Goal: Task Accomplishment & Management: Complete application form

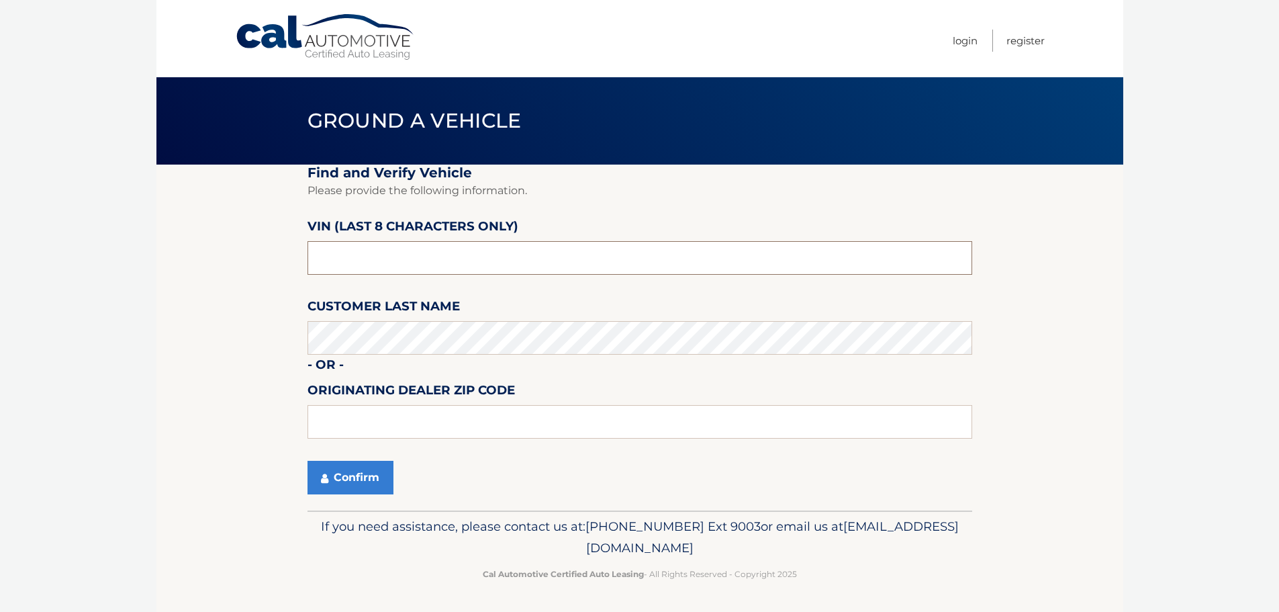
click at [408, 252] on input "text" at bounding box center [640, 258] width 665 height 34
type input "NM087291"
click at [406, 418] on input "text" at bounding box center [640, 422] width 665 height 34
type input "33073"
click at [344, 478] on button "Confirm" at bounding box center [351, 478] width 86 height 34
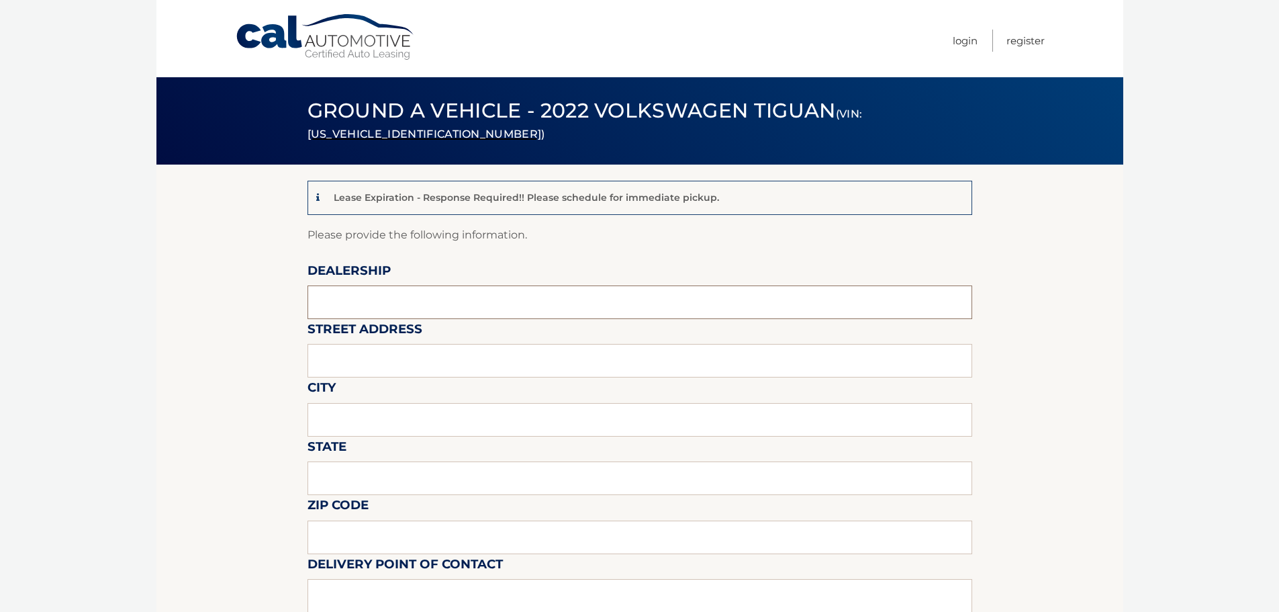
click at [355, 299] on input "text" at bounding box center [640, 302] width 665 height 34
type input "[PERSON_NAME] MOTOR COMPANY"
click at [425, 355] on input "text" at bounding box center [640, 361] width 665 height 34
type input "[STREET_ADDRESS]"
type input "[GEOGRAPHIC_DATA]"
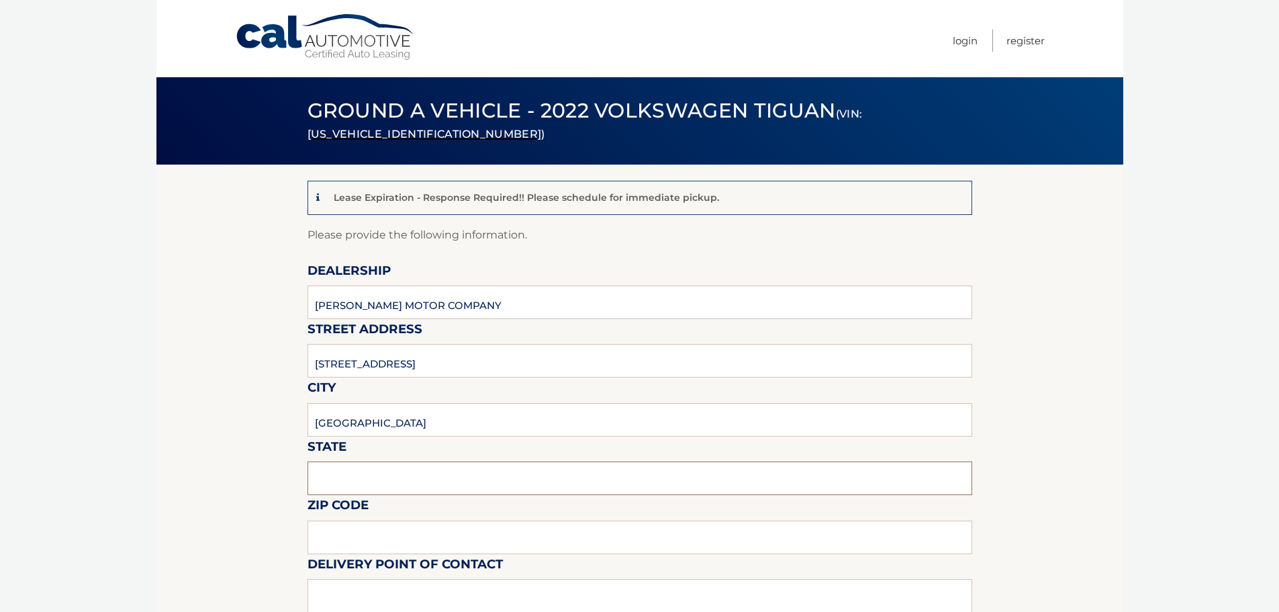
type input "[US_STATE]"
type input "33073"
type input "[PERSON_NAME]"
type input "9548503820"
type input "[EMAIL_ADDRESS][PERSON_NAME][DOMAIN_NAME]"
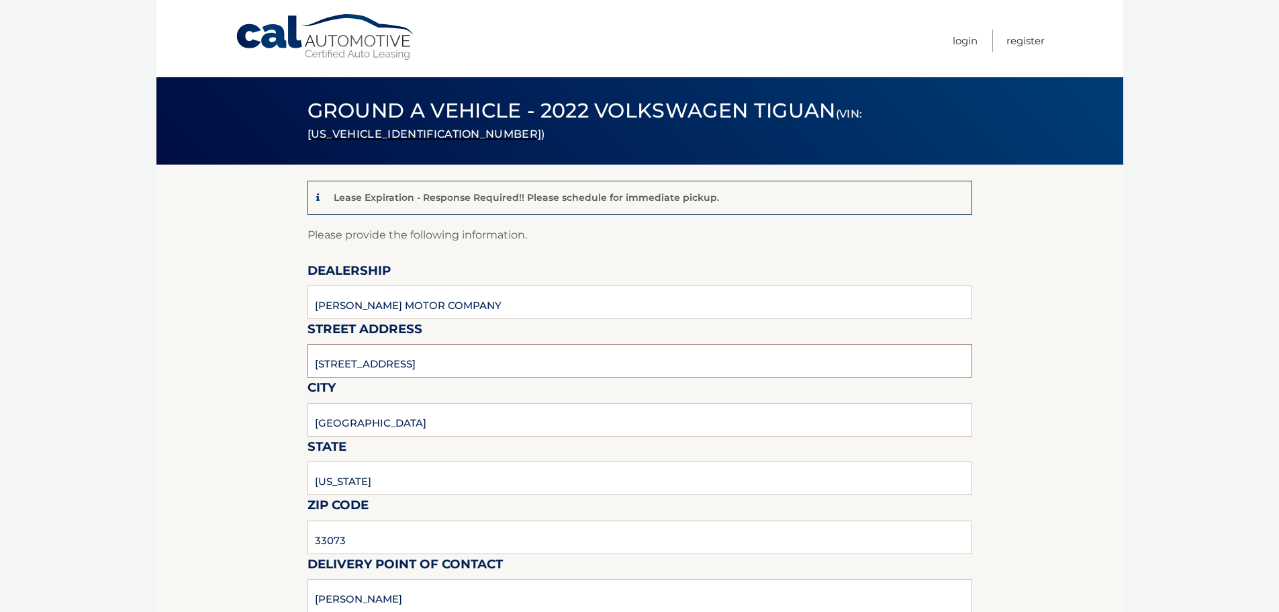
click at [420, 368] on input "4015 NW 62ND DR" at bounding box center [640, 361] width 665 height 34
type input "4350 N STATE ROAD 7"
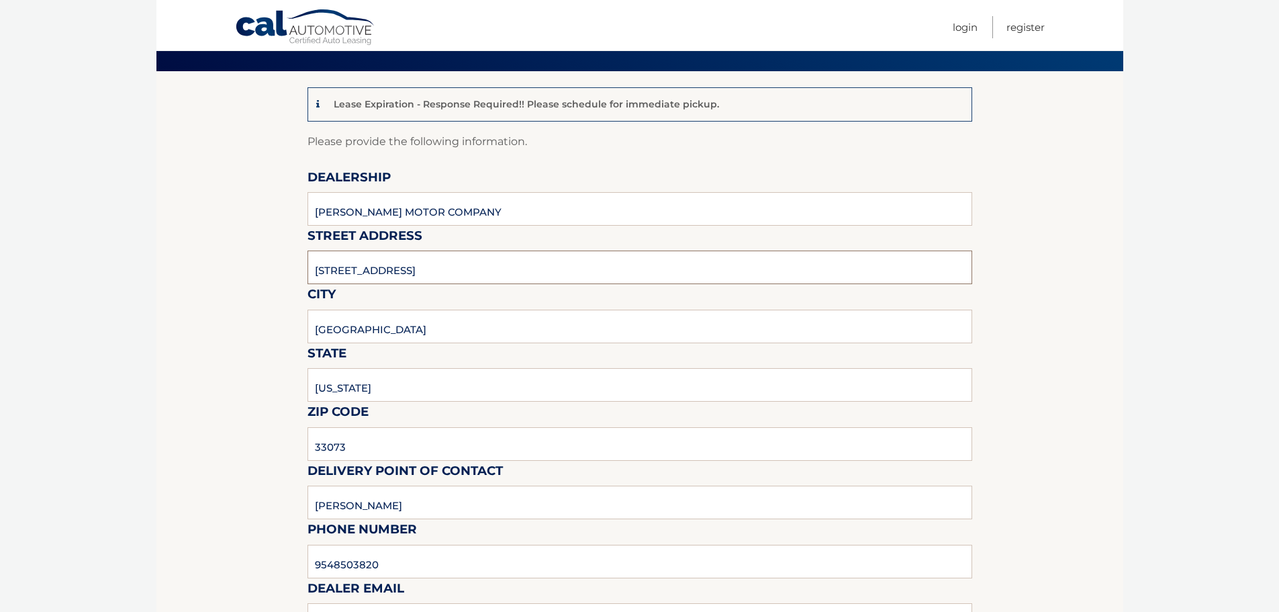
scroll to position [134, 0]
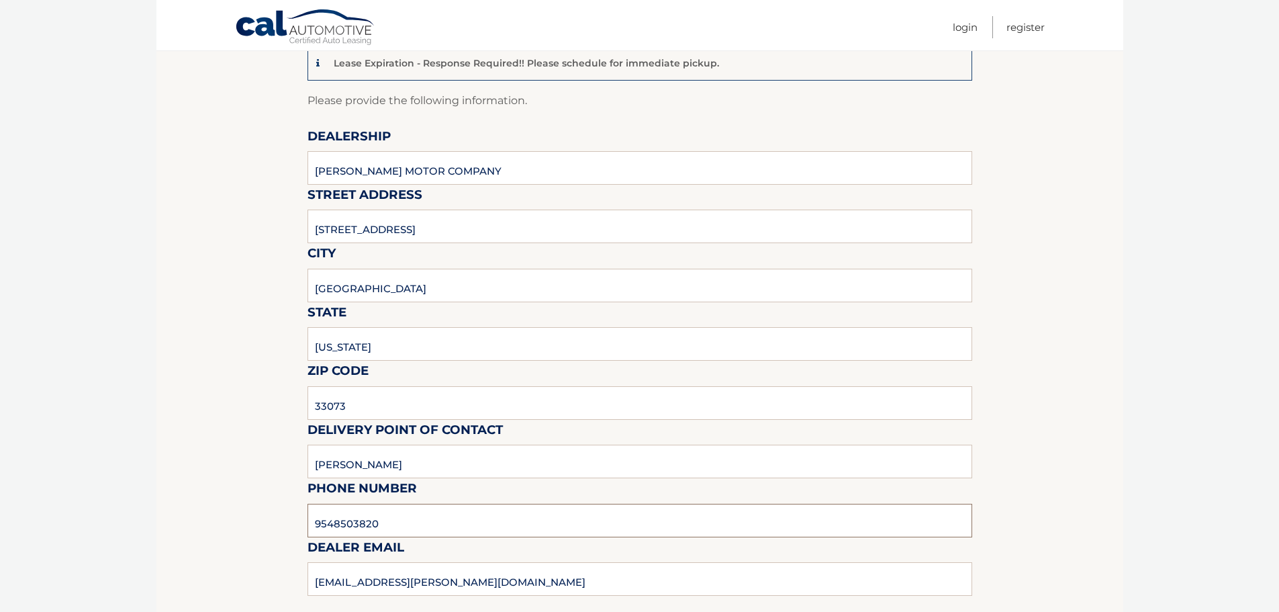
click at [441, 518] on input "9548503820" at bounding box center [640, 521] width 665 height 34
type input "9545903760"
click at [424, 522] on input "9545903760" at bounding box center [640, 521] width 665 height 34
type input "DEANTEP@GUNTHERCREEK.NET"
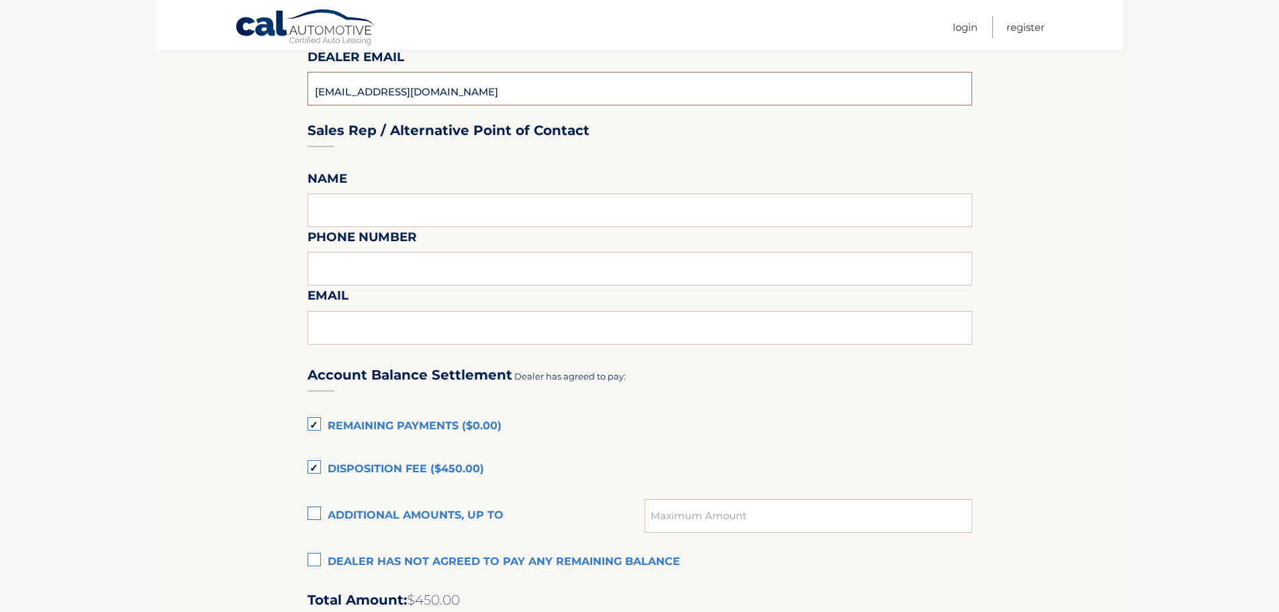
scroll to position [671, 0]
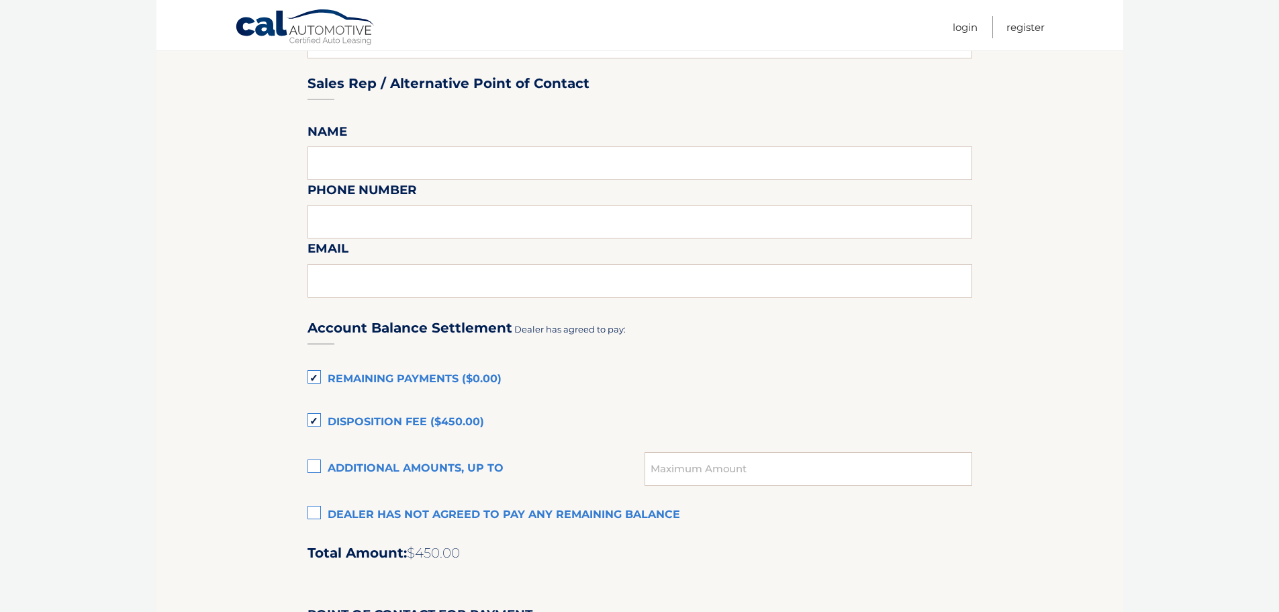
click at [318, 378] on label "Remaining Payments ($0.00)" at bounding box center [640, 379] width 665 height 27
click at [0, 0] on input "Remaining Payments ($0.00)" at bounding box center [0, 0] width 0 height 0
click at [317, 424] on label "Disposition Fee ($450.00)" at bounding box center [640, 422] width 665 height 27
click at [0, 0] on input "Disposition Fee ($450.00)" at bounding box center [0, 0] width 0 height 0
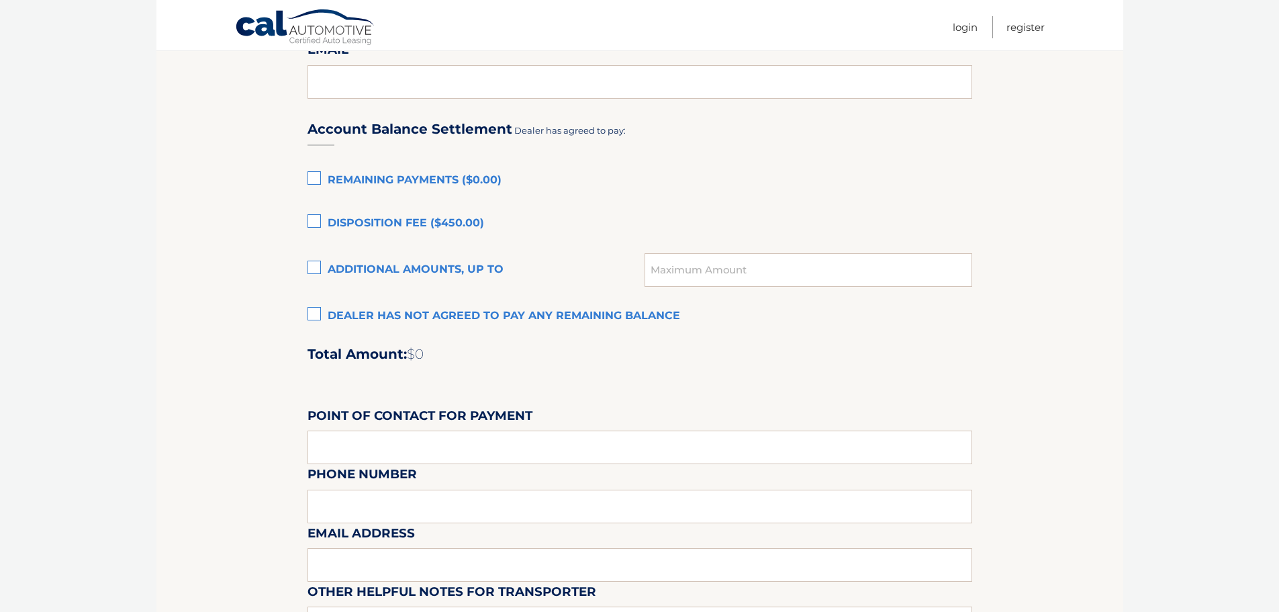
scroll to position [873, 0]
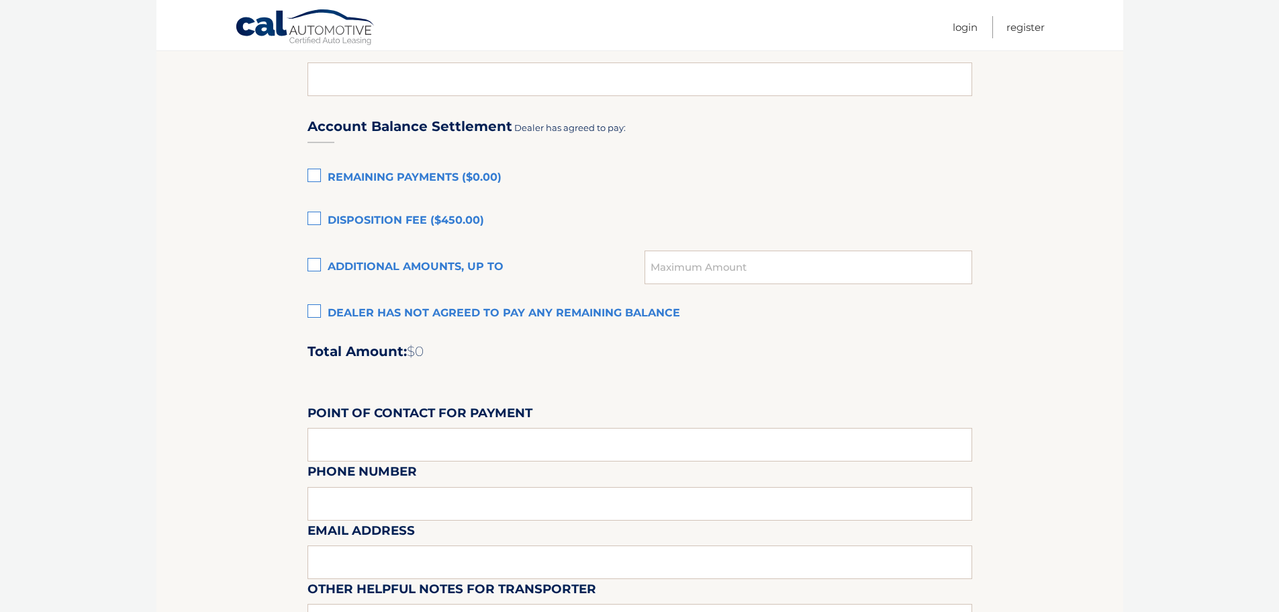
click at [313, 312] on label "Dealer has not agreed to pay any remaining balance" at bounding box center [640, 313] width 665 height 27
click at [0, 0] on input "Dealer has not agreed to pay any remaining balance" at bounding box center [0, 0] width 0 height 0
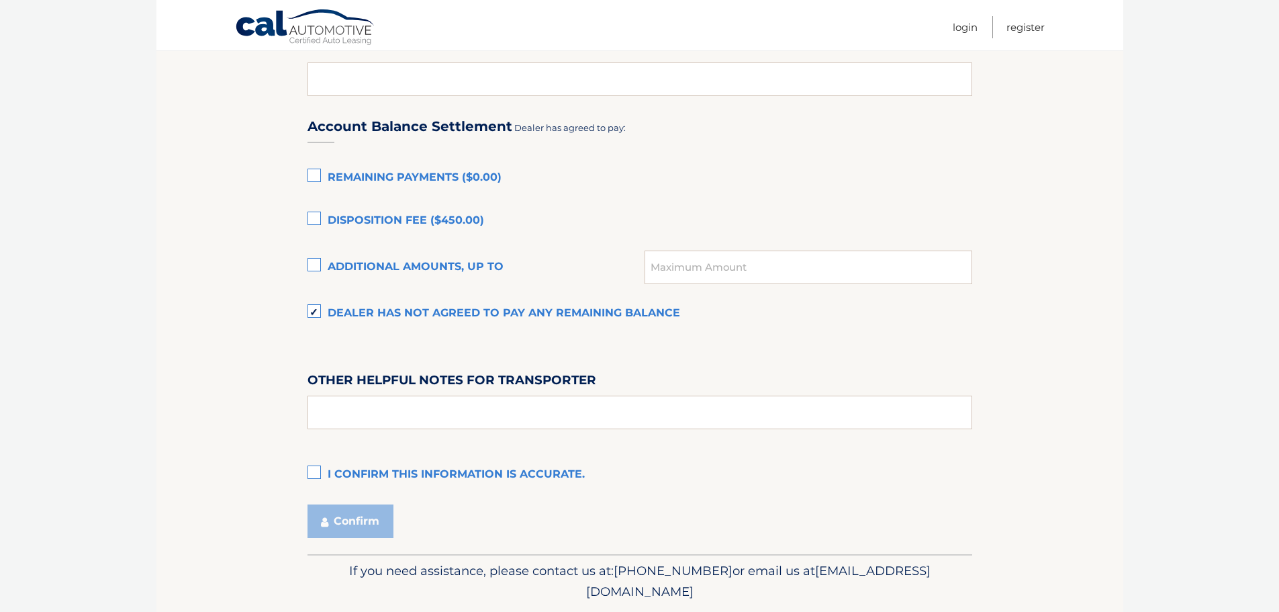
click at [316, 477] on label "I confirm this information is accurate." at bounding box center [640, 474] width 665 height 27
click at [0, 0] on input "I confirm this information is accurate." at bounding box center [0, 0] width 0 height 0
click at [336, 513] on button "Confirm" at bounding box center [351, 521] width 86 height 34
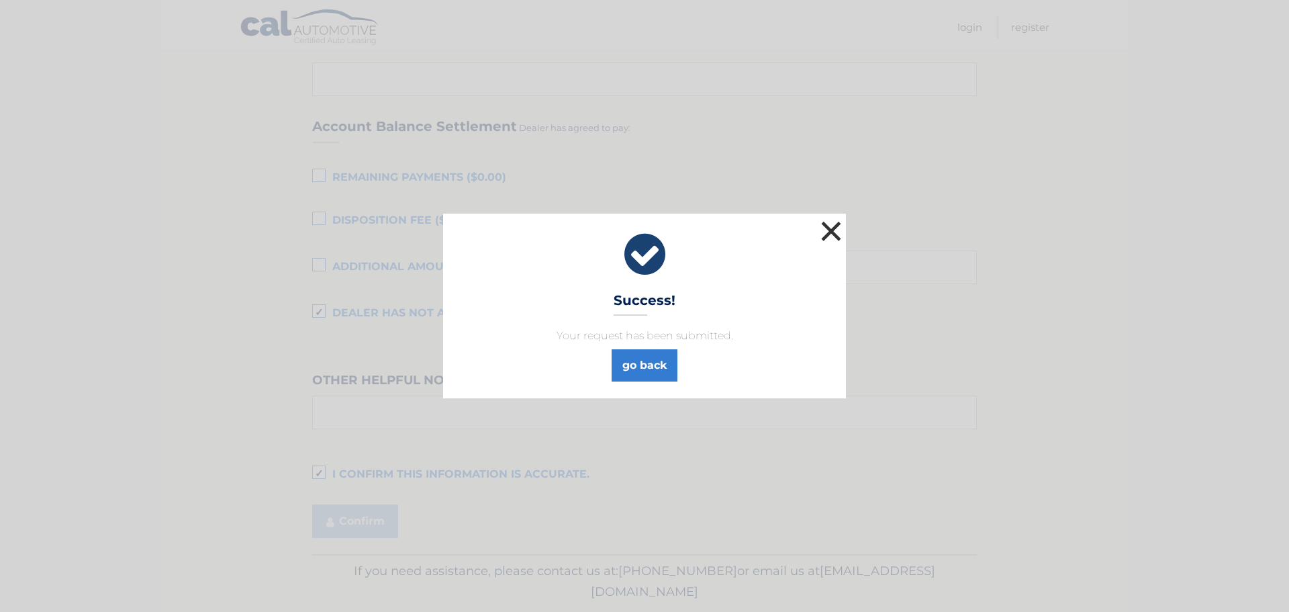
click at [831, 237] on button "×" at bounding box center [831, 231] width 27 height 27
